Goal: Navigation & Orientation: Find specific page/section

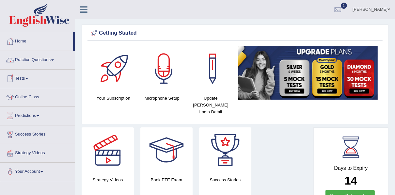
click at [44, 62] on link "Practice Questions" at bounding box center [37, 59] width 74 height 16
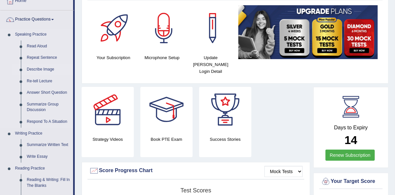
scroll to position [52, 0]
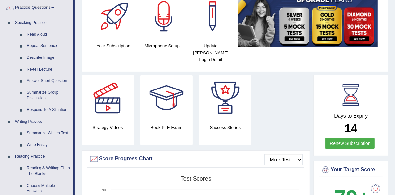
click at [41, 5] on link "Practice Questions" at bounding box center [36, 7] width 73 height 16
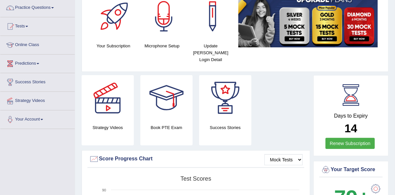
click at [24, 25] on link "Tests" at bounding box center [37, 25] width 74 height 16
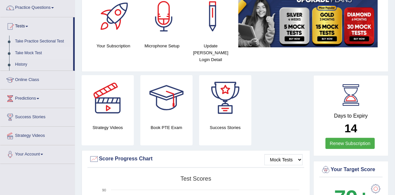
click at [34, 52] on link "Take Mock Test" at bounding box center [42, 53] width 61 height 12
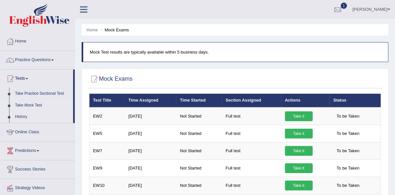
click at [23, 120] on link "History" at bounding box center [42, 117] width 61 height 12
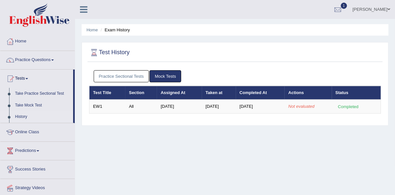
click at [0, 40] on html "Toggle navigation Home Practice Questions Speaking Practice Read Aloud Repeat S…" at bounding box center [197, 97] width 395 height 195
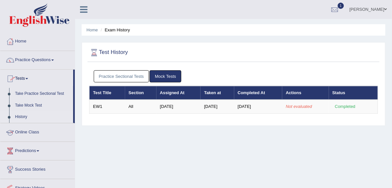
click at [20, 129] on link "Online Class" at bounding box center [37, 131] width 74 height 16
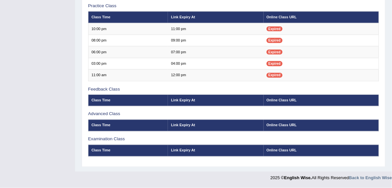
scroll to position [209, 0]
